Goal: Find contact information: Find contact information

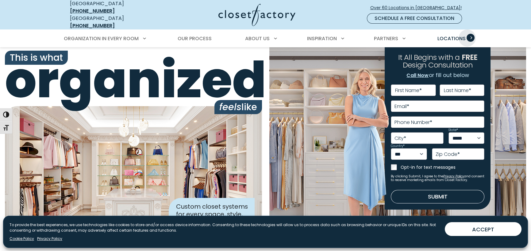
click at [460, 35] on span "Locations" at bounding box center [451, 38] width 28 height 7
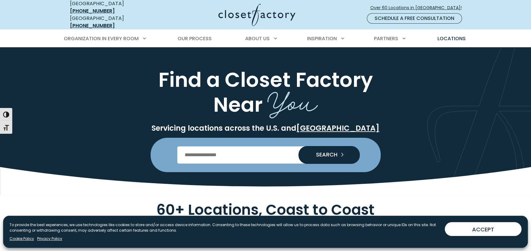
click at [218, 153] on input "Enter Postal Code" at bounding box center [265, 154] width 176 height 17
type input "*****"
click at [299, 146] on button "SEARCH" at bounding box center [329, 155] width 61 height 18
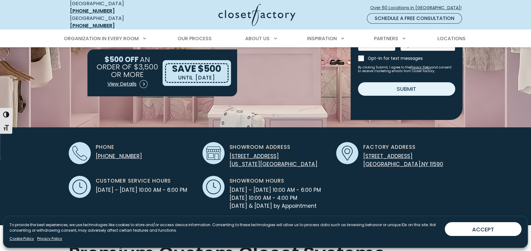
scroll to position [184, 0]
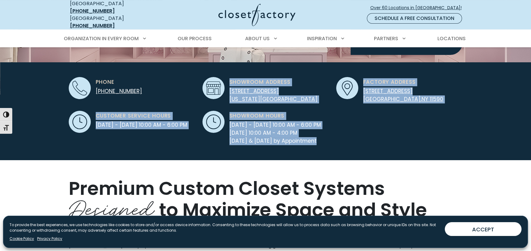
drag, startPoint x: 183, startPoint y: 83, endPoint x: 344, endPoint y: 138, distance: 170.6
click at [344, 138] on div "Phone (516) 475-4921 Showroom Address 20 West 22 Street, Suite 517 New York, NY…" at bounding box center [265, 107] width 401 height 75
drag, startPoint x: 344, startPoint y: 138, endPoint x: 173, endPoint y: 83, distance: 179.7
click at [173, 83] on div "Phone (516) 475-4921 Showroom Address 20 West 22 Street, Suite 517 New York, NY…" at bounding box center [265, 107] width 401 height 75
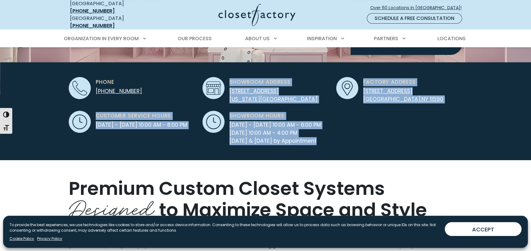
click at [173, 83] on div "Phone (516) 475-4921" at bounding box center [132, 88] width 126 height 22
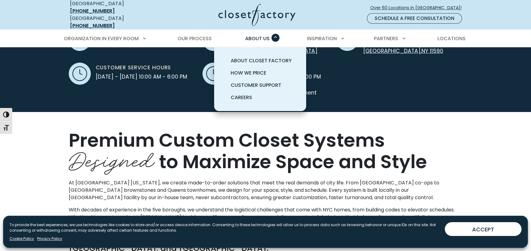
scroll to position [153, 0]
